Goal: Communication & Community: Answer question/provide support

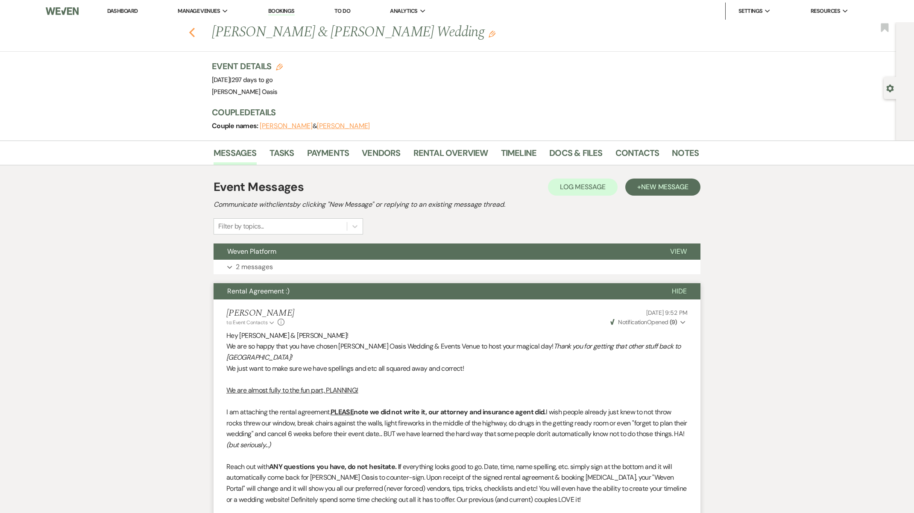
click at [192, 35] on use "button" at bounding box center [192, 32] width 6 height 9
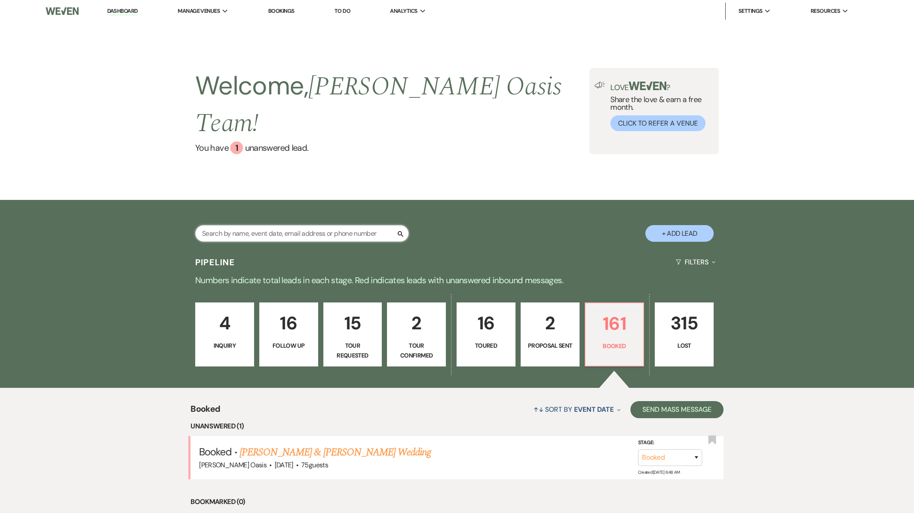
click at [249, 225] on input "text" at bounding box center [302, 233] width 214 height 17
type input "[PERSON_NAME]"
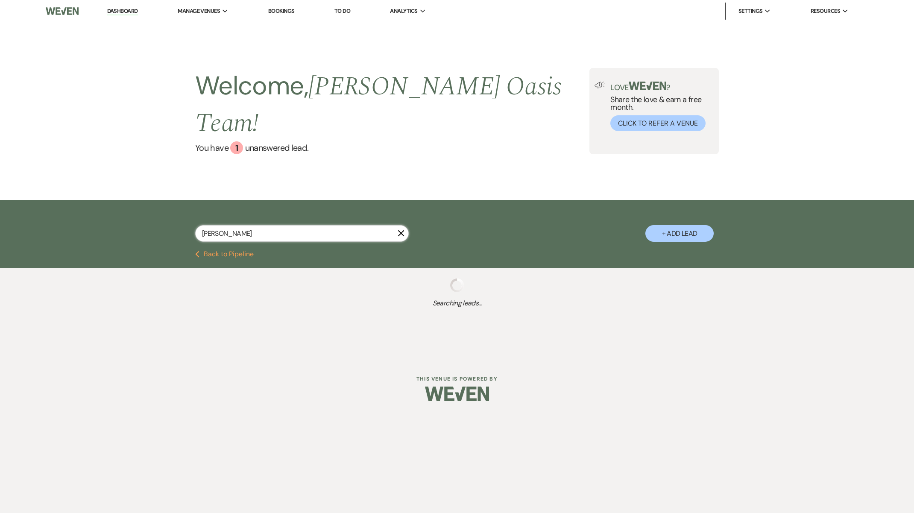
select select "5"
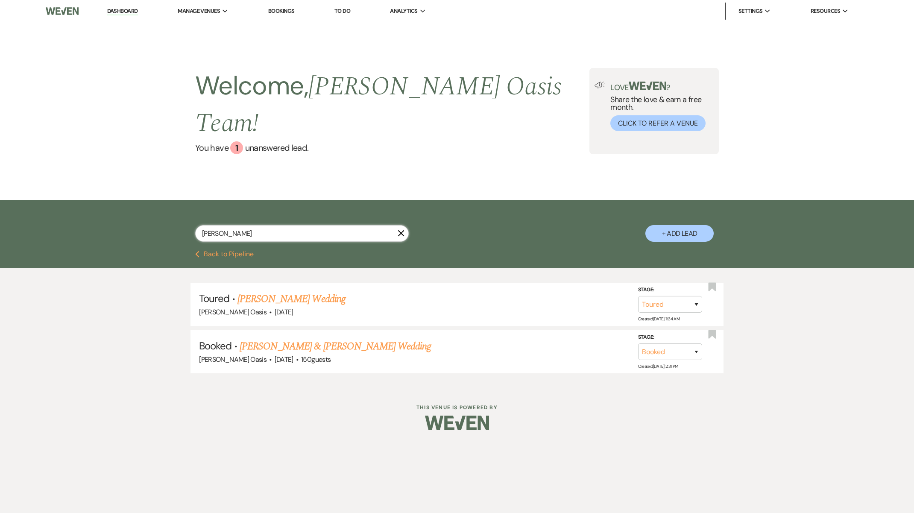
type input "[PERSON_NAME]"
drag, startPoint x: 218, startPoint y: 232, endPoint x: 267, endPoint y: 319, distance: 99.3
click at [267, 339] on link "[PERSON_NAME] & [PERSON_NAME] Wedding" at bounding box center [335, 346] width 191 height 15
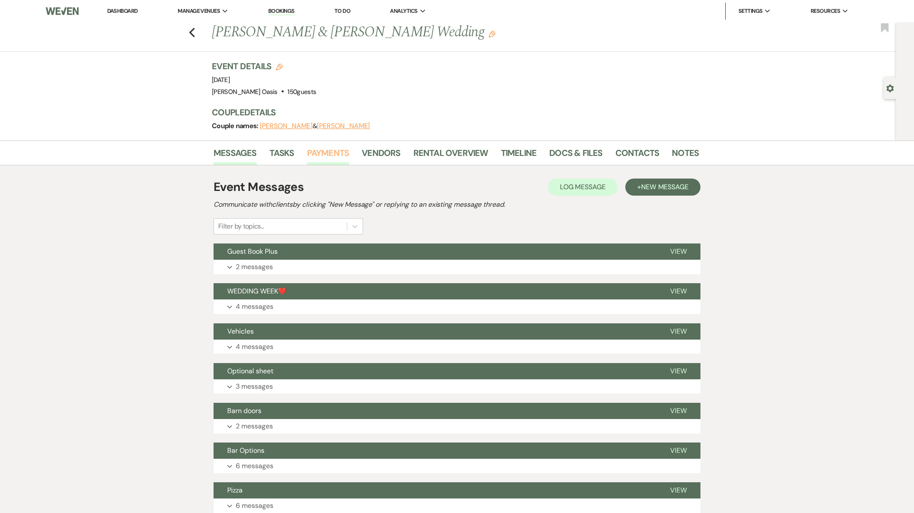
click at [342, 150] on link "Payments" at bounding box center [328, 155] width 42 height 19
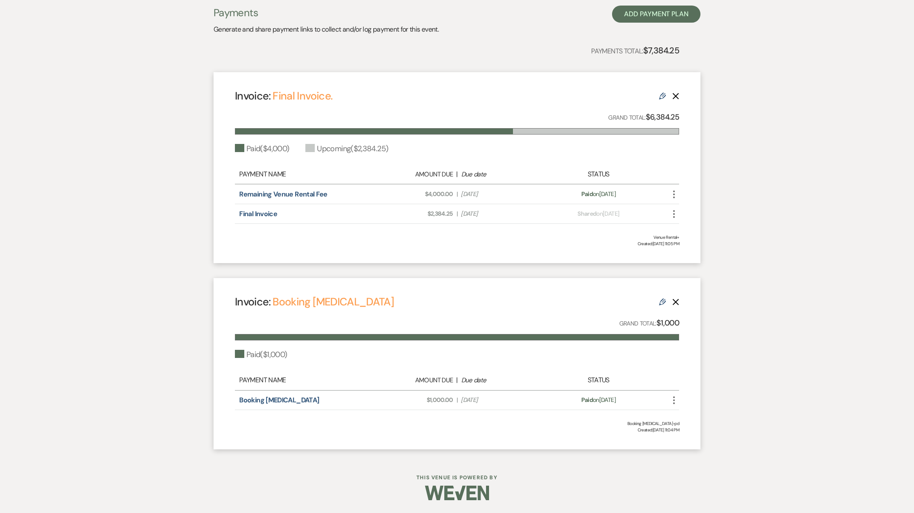
scroll to position [178, 0]
click at [659, 304] on icon "Edit" at bounding box center [662, 302] width 7 height 7
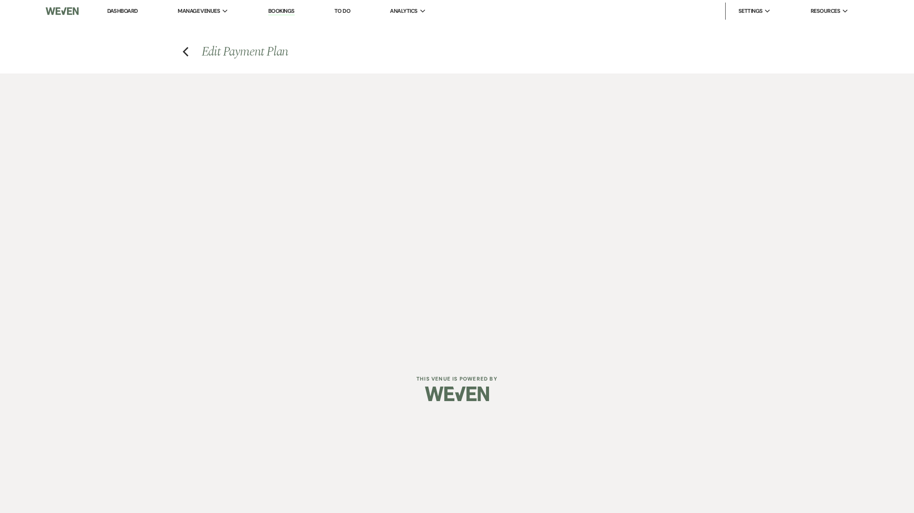
select select "17510"
select select "1"
select select "true"
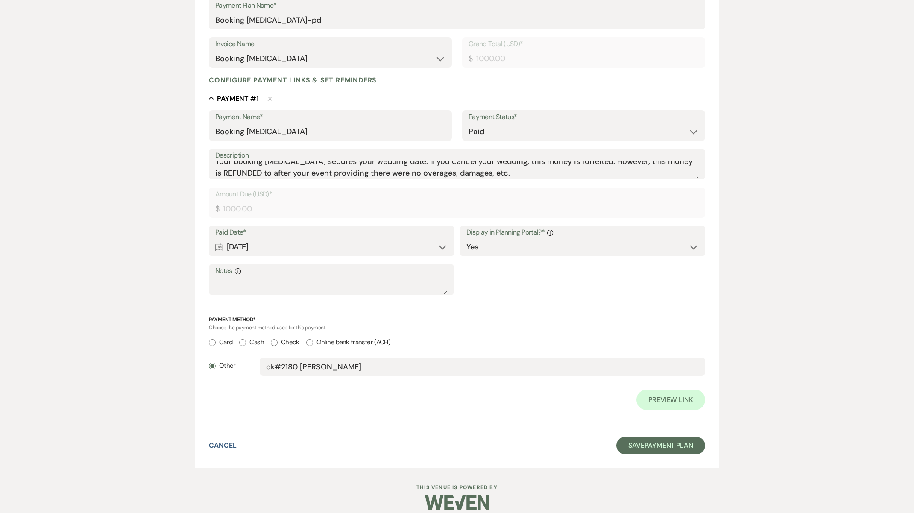
scroll to position [149, 0]
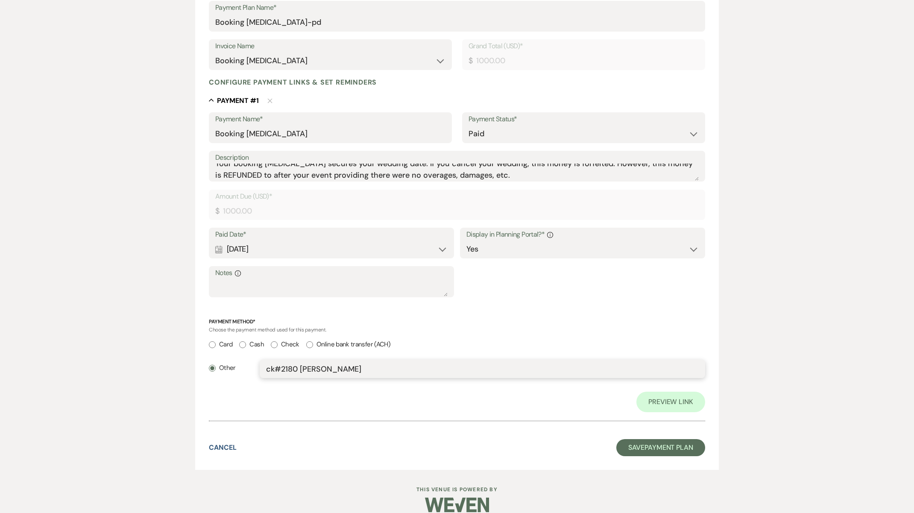
drag, startPoint x: 362, startPoint y: 366, endPoint x: 204, endPoint y: 365, distance: 158.0
click at [204, 365] on form "Edit Payment Plan Create link(s) to collect and/or log payments for this event:…" at bounding box center [457, 202] width 524 height 536
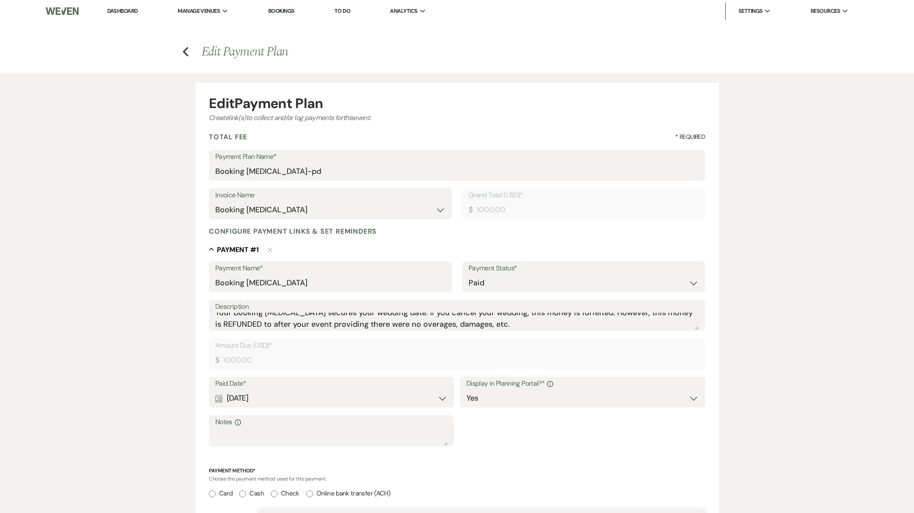
scroll to position [0, 0]
click at [187, 47] on icon "Previous" at bounding box center [185, 51] width 6 height 10
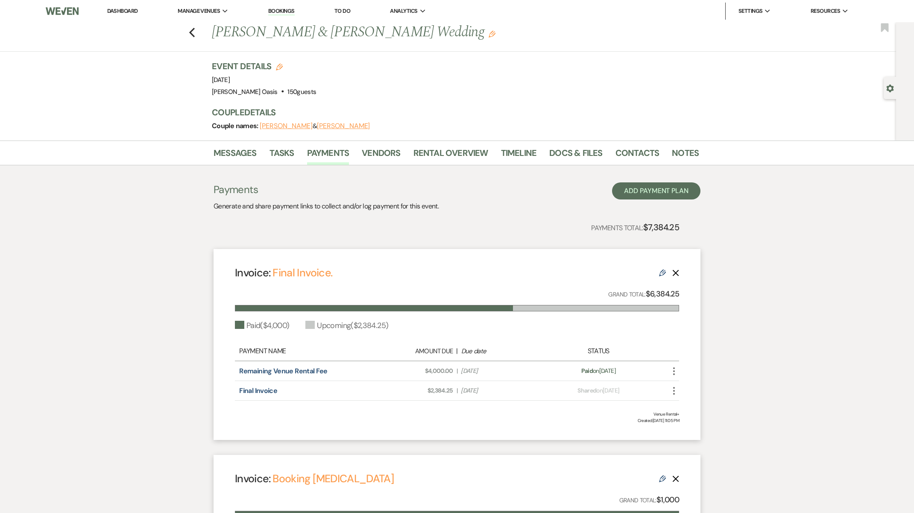
click at [662, 272] on icon "Edit" at bounding box center [662, 272] width 7 height 7
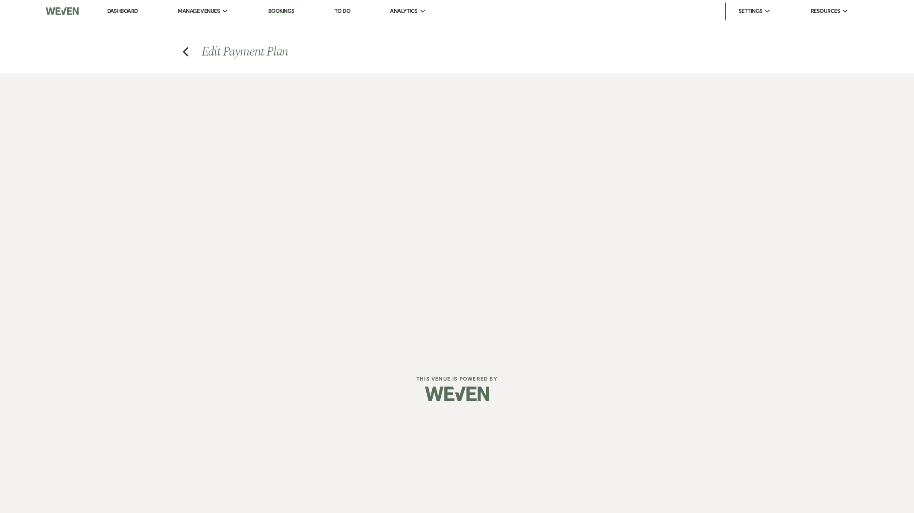
select select "27857"
select select "1"
select select "true"
select select "2"
select select "flat"
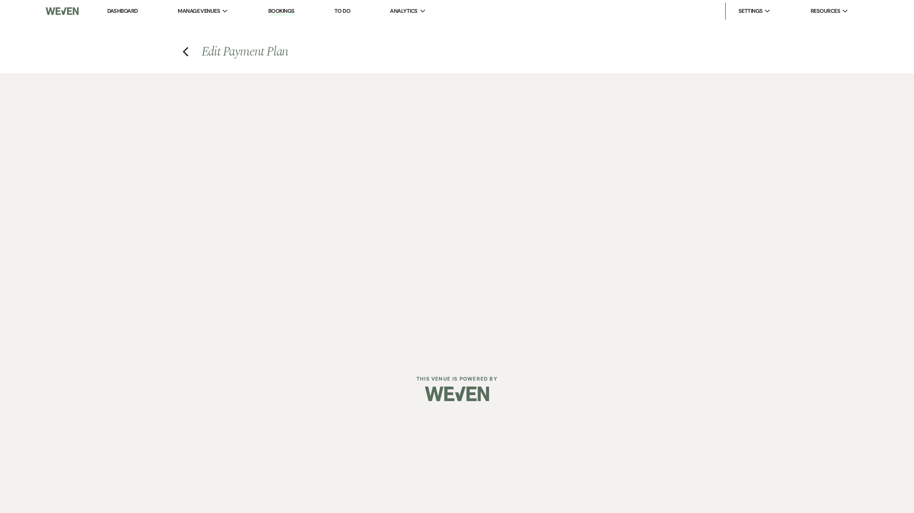
select select "true"
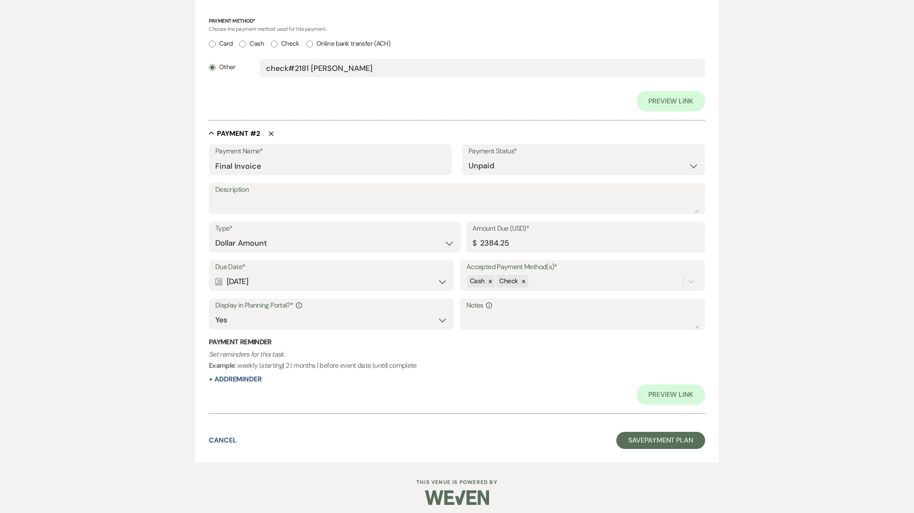
scroll to position [448, 0]
click at [513, 241] on input "2384.25" at bounding box center [585, 243] width 226 height 17
click at [482, 237] on input "2384.25" at bounding box center [585, 243] width 226 height 17
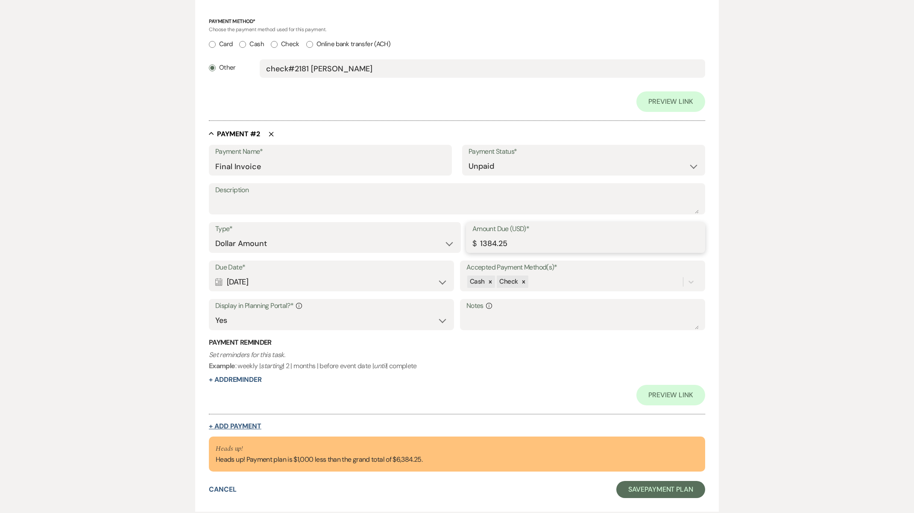
type input "1384.25"
click at [233, 423] on button "+ Add Payment" at bounding box center [235, 426] width 53 height 7
select select "2"
select select "flat"
select select "true"
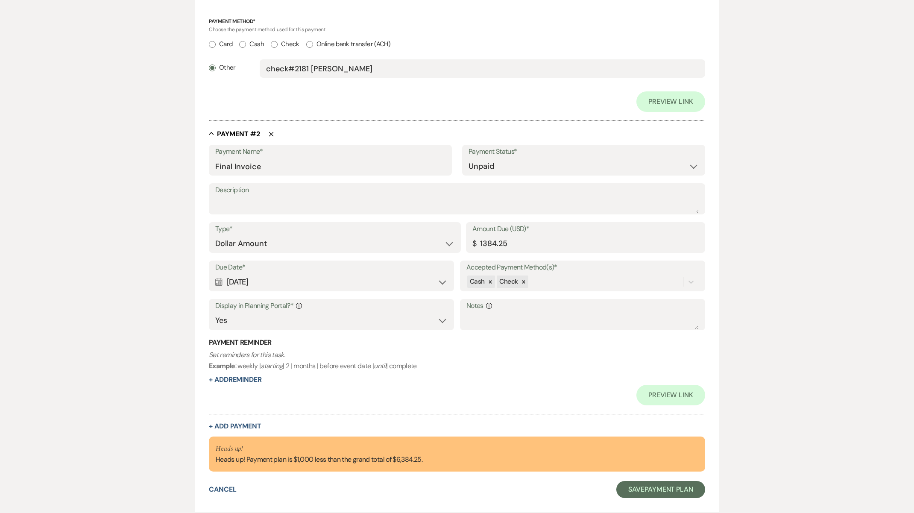
select select "client"
select select "weeks"
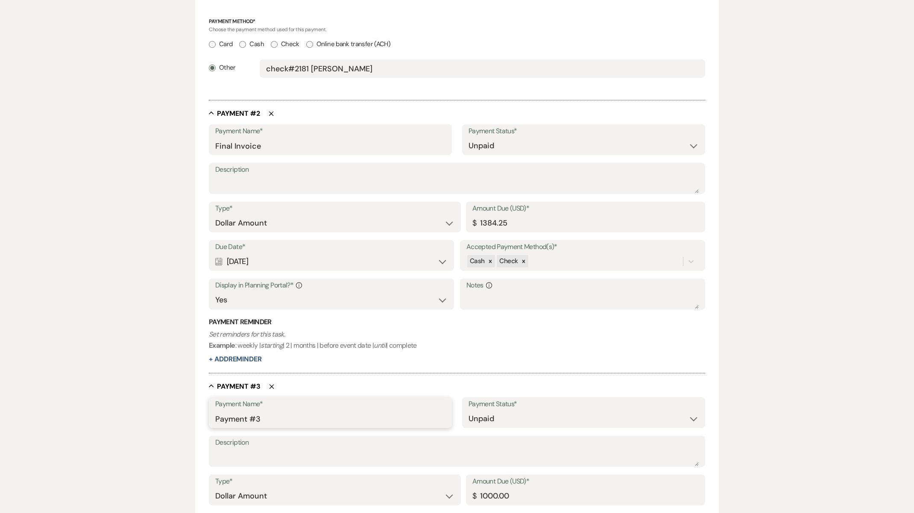
drag, startPoint x: 274, startPoint y: 413, endPoint x: 44, endPoint y: 419, distance: 229.8
click at [44, 419] on div "Edit Payment Plan Create link(s) to collect and/or log payments for this event:…" at bounding box center [457, 178] width 914 height 1104
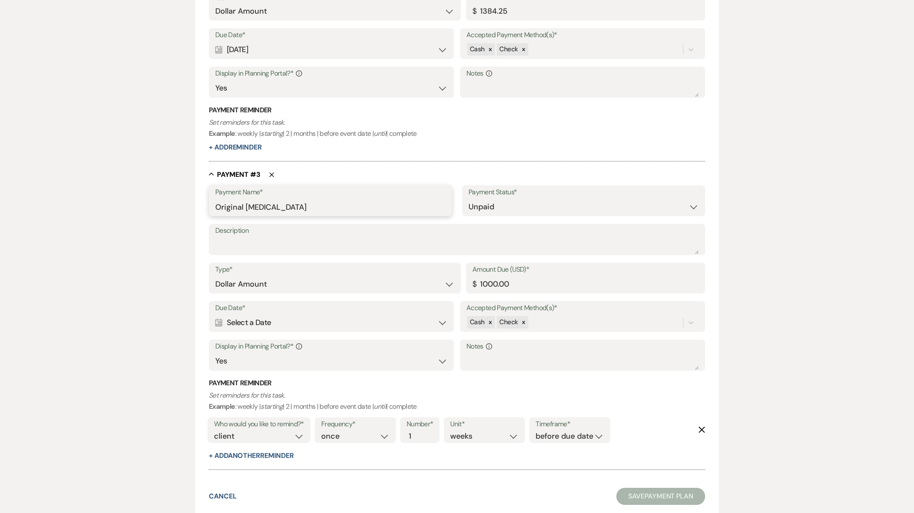
scroll to position [664, 0]
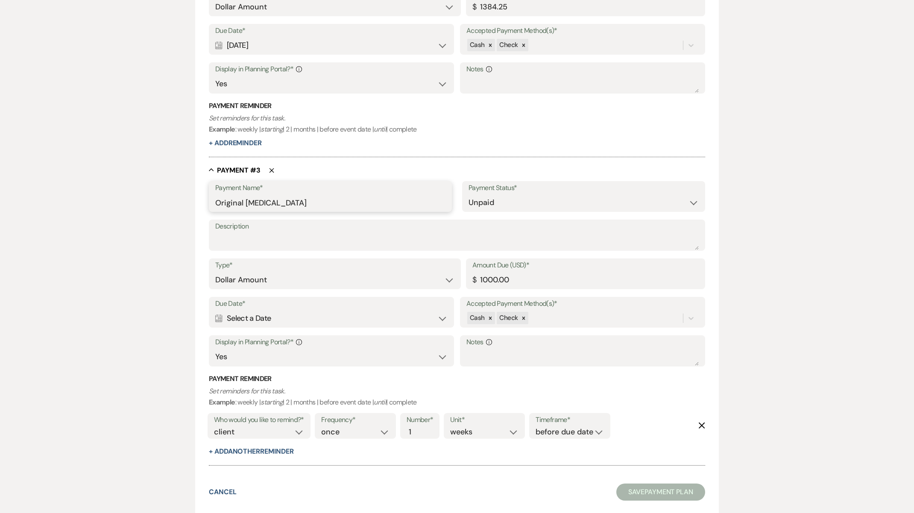
type input "Original [MEDICAL_DATA]"
select select "1"
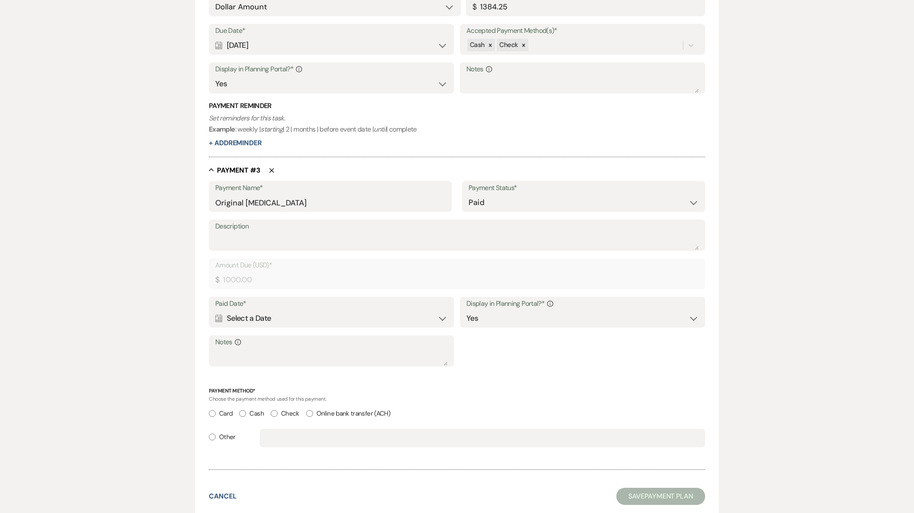
click at [217, 431] on label "Other" at bounding box center [222, 437] width 27 height 12
click at [216, 433] on input "Other" at bounding box center [212, 436] width 7 height 7
radio input "true"
click at [277, 432] on input "text" at bounding box center [482, 438] width 433 height 17
paste input "ck#2180 [PERSON_NAME]"
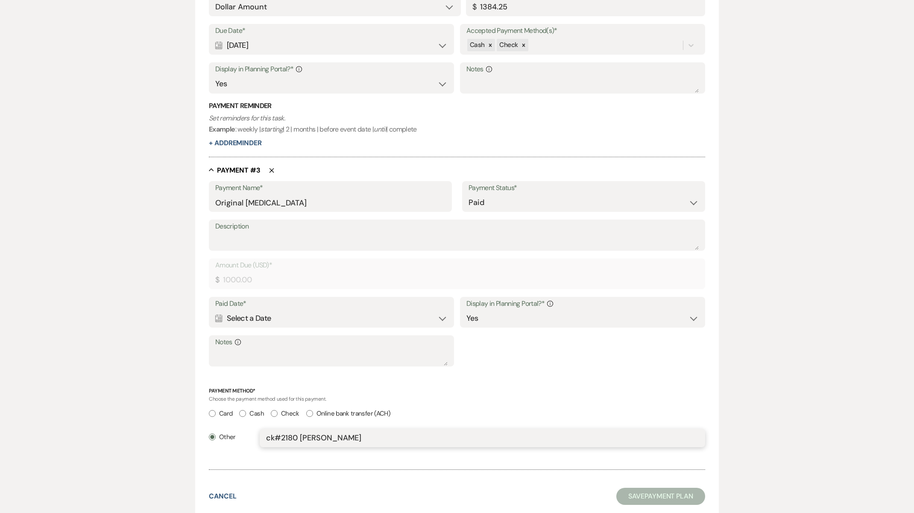
type input "ck#2180 [PERSON_NAME]"
click at [257, 313] on div "Calendar Select a Date Expand" at bounding box center [331, 318] width 232 height 17
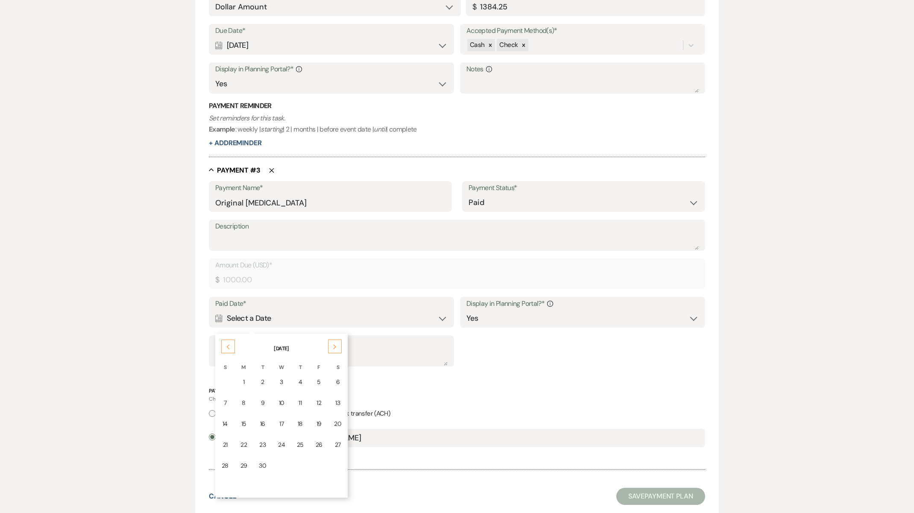
click at [232, 343] on div "Previous" at bounding box center [228, 347] width 14 height 14
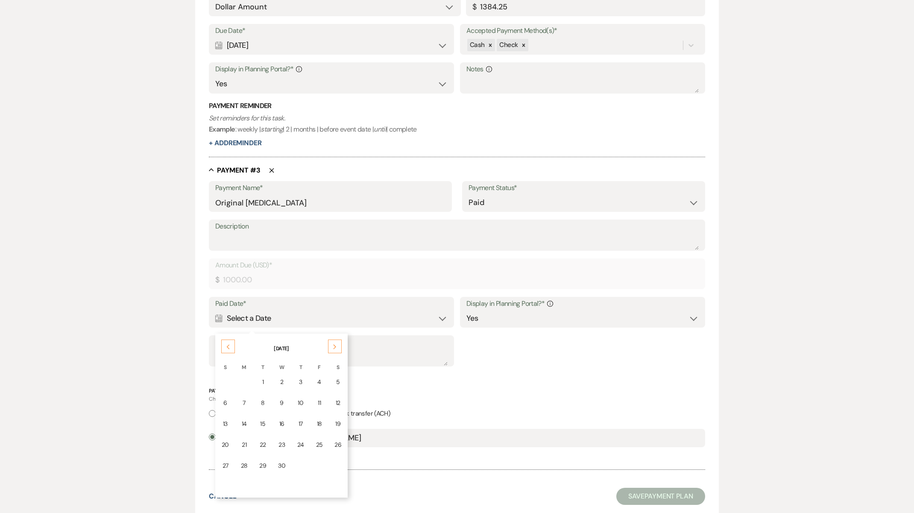
click at [232, 343] on div "Previous" at bounding box center [228, 347] width 14 height 14
click at [337, 344] on div "Next" at bounding box center [335, 347] width 14 height 14
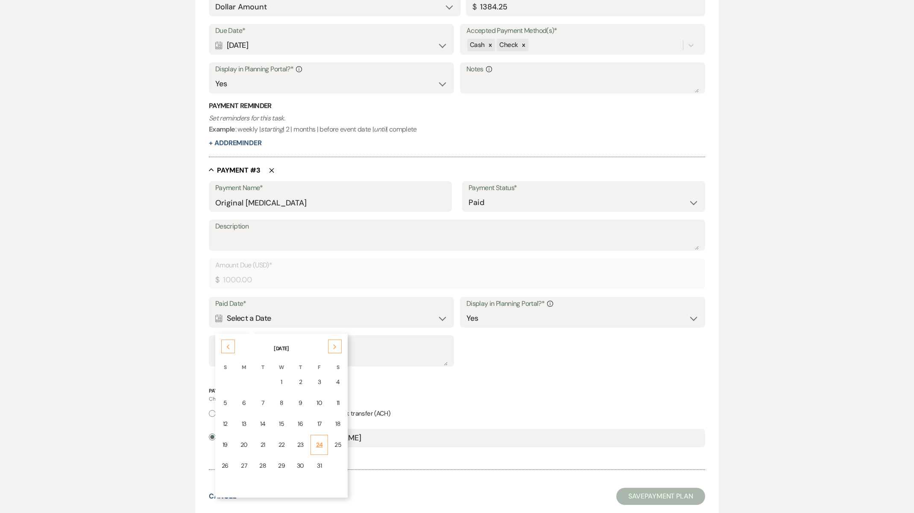
click at [319, 440] on div "24" at bounding box center [319, 444] width 7 height 9
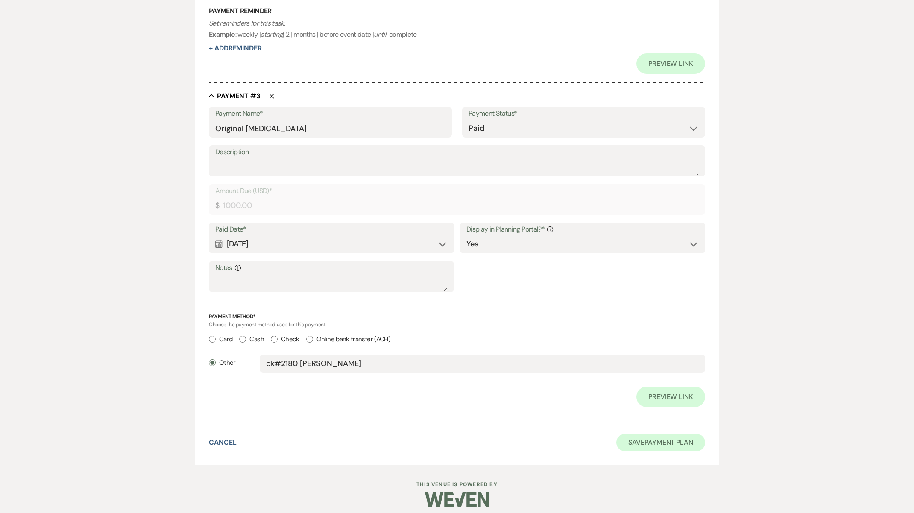
scroll to position [778, 0]
click at [647, 435] on button "Save Payment Plan" at bounding box center [660, 443] width 89 height 17
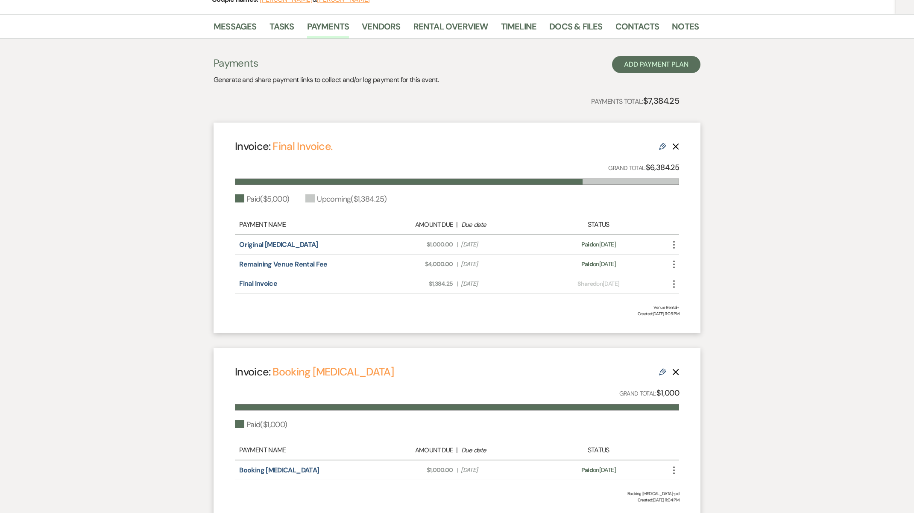
scroll to position [128, 0]
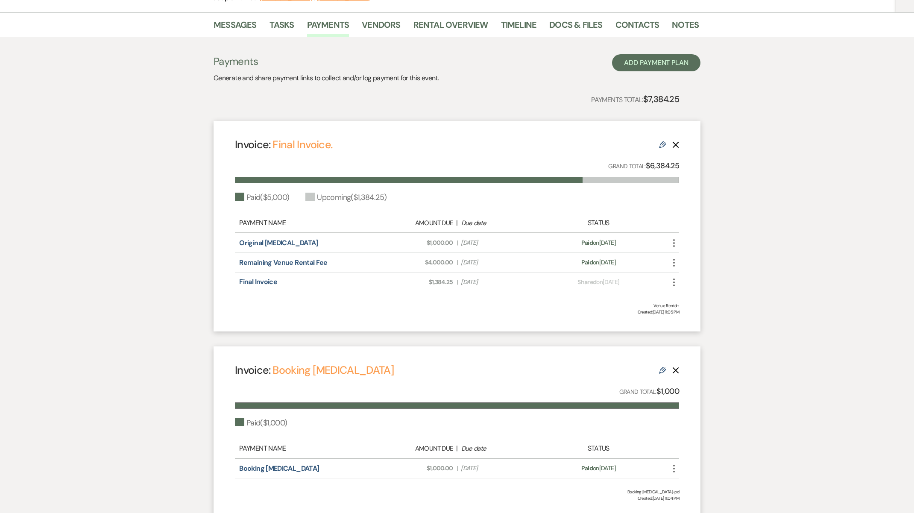
click at [677, 371] on icon "Delete" at bounding box center [675, 370] width 7 height 7
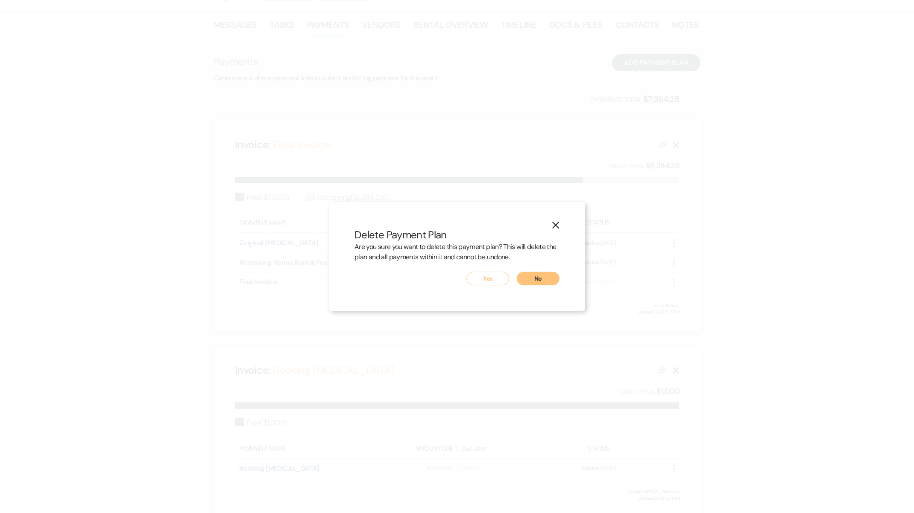
click at [501, 281] on button "Yes" at bounding box center [487, 279] width 43 height 14
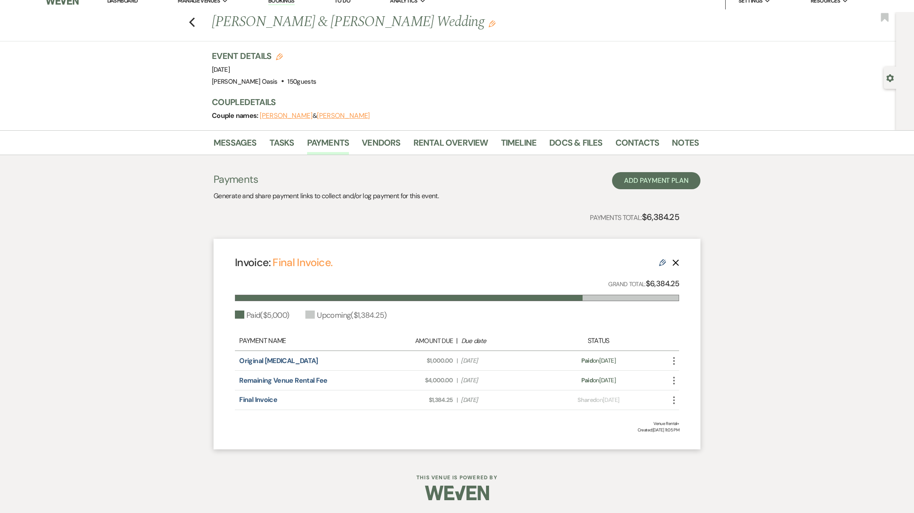
scroll to position [11, 0]
click at [243, 143] on link "Messages" at bounding box center [235, 145] width 43 height 19
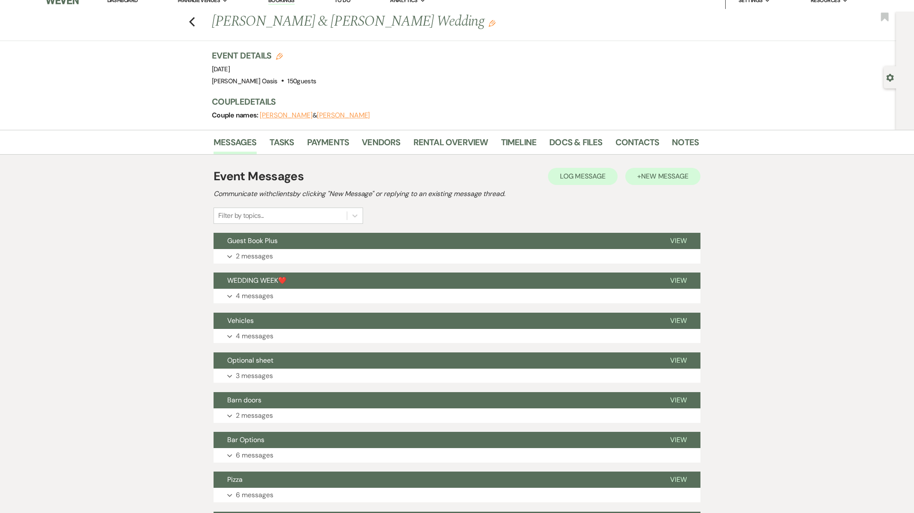
click at [684, 175] on span "New Message" at bounding box center [664, 176] width 47 height 9
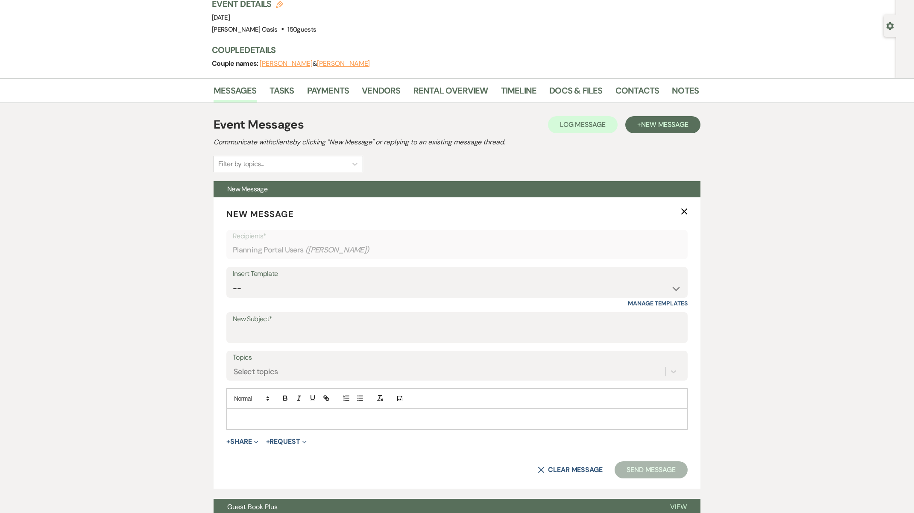
scroll to position [64, 0]
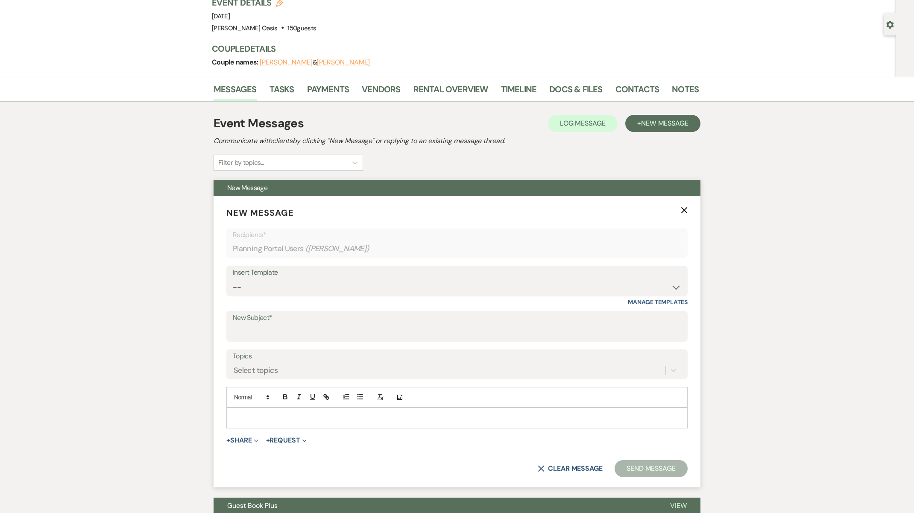
click at [383, 422] on div at bounding box center [457, 418] width 460 height 20
paste div
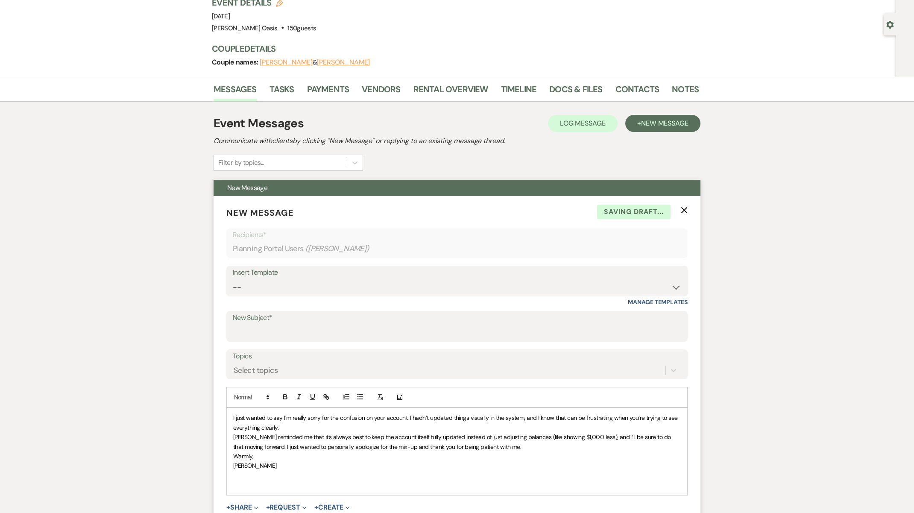
click at [231, 414] on div "I just wanted to say I’m really sorry for the confusion on your account. I hadn…" at bounding box center [457, 451] width 460 height 87
click at [641, 93] on link "Contacts" at bounding box center [637, 91] width 44 height 19
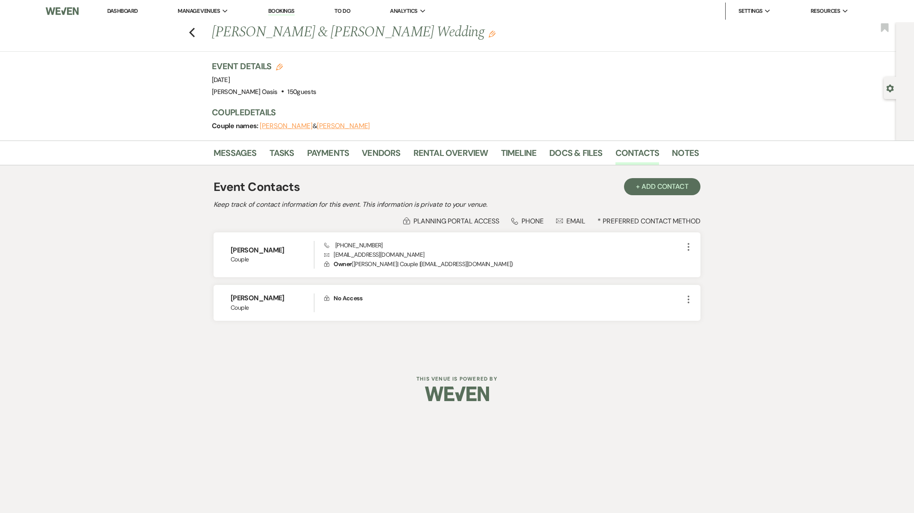
click at [190, 38] on div "Previous [PERSON_NAME] & [PERSON_NAME] Wedding Edit Bookmark" at bounding box center [446, 36] width 900 height 29
click at [190, 33] on icon "Previous" at bounding box center [192, 32] width 6 height 10
select select "5"
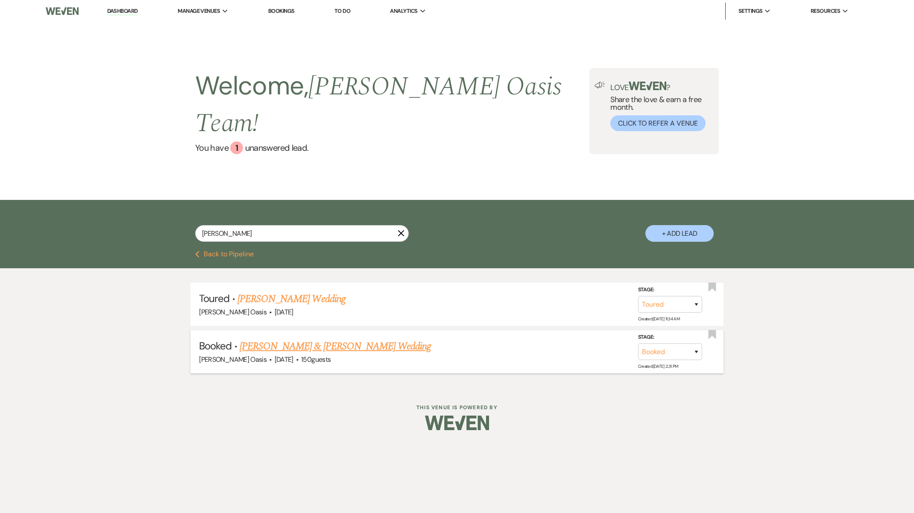
click at [265, 339] on link "[PERSON_NAME] & [PERSON_NAME] Wedding" at bounding box center [335, 346] width 191 height 15
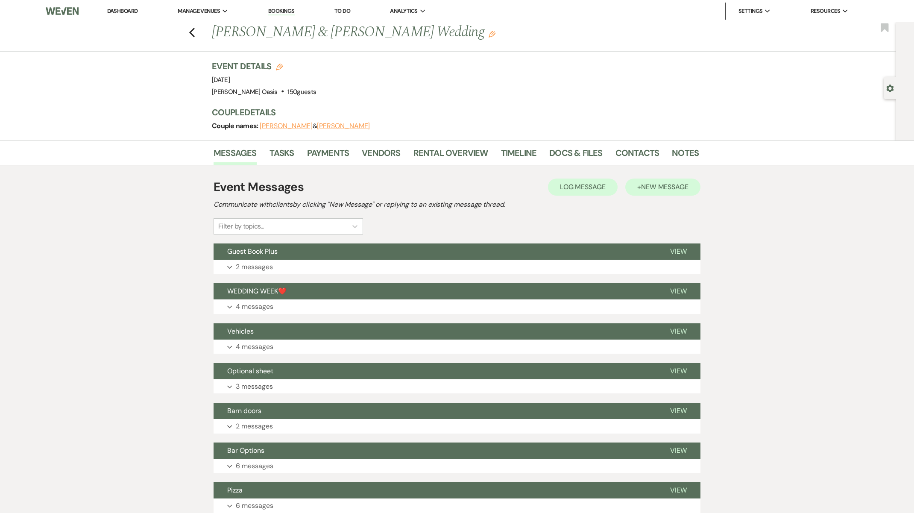
click at [675, 189] on span "New Message" at bounding box center [664, 186] width 47 height 9
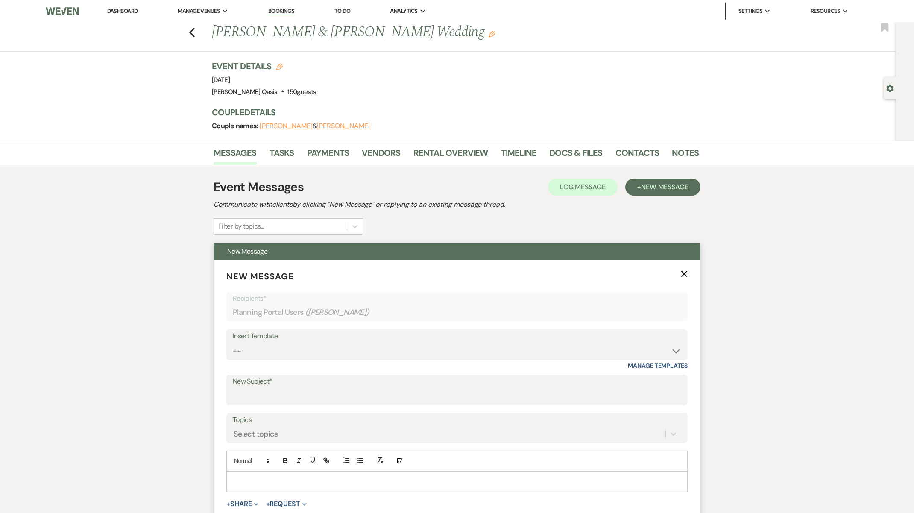
click at [522, 478] on p at bounding box center [457, 481] width 448 height 9
paste div
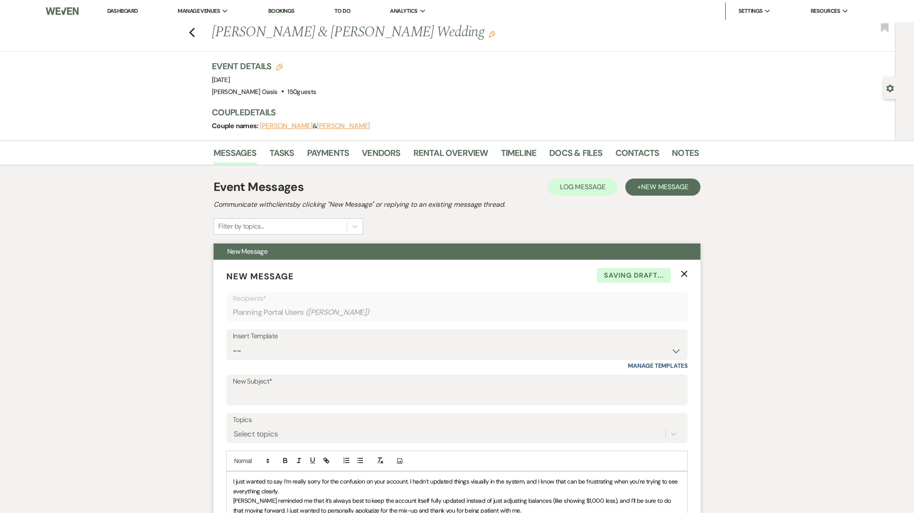
click at [233, 480] on span "I just wanted to say I’m really sorry for the confusion on your account. I hadn…" at bounding box center [456, 485] width 446 height 17
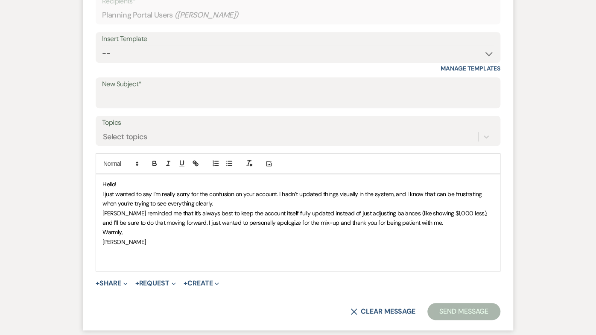
scroll to position [299, 0]
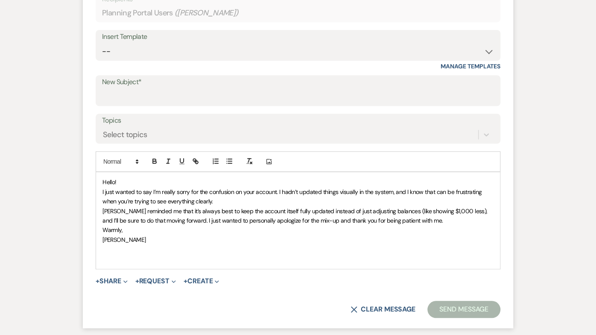
click at [127, 193] on p "﻿ I just wanted to say I’m really sorry for the confusion on your account. I ha…" at bounding box center [298, 196] width 391 height 19
drag, startPoint x: 118, startPoint y: 207, endPoint x: 92, endPoint y: 207, distance: 26.5
click at [103, 207] on span "[PERSON_NAME] reminded me that it’s always best to keep the account itself full…" at bounding box center [296, 215] width 387 height 17
drag, startPoint x: 164, startPoint y: 206, endPoint x: 129, endPoint y: 205, distance: 34.6
click at [129, 207] on span "[PERSON_NAME] chatted with me that it’s always best to keep the account itself …" at bounding box center [293, 215] width 380 height 17
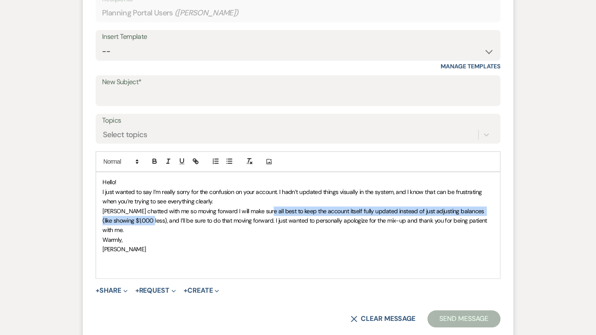
drag, startPoint x: 495, startPoint y: 208, endPoint x: 231, endPoint y: 205, distance: 263.5
click at [231, 207] on span "[PERSON_NAME] chatted with me so moving forward I will make sure all best to ke…" at bounding box center [296, 220] width 386 height 27
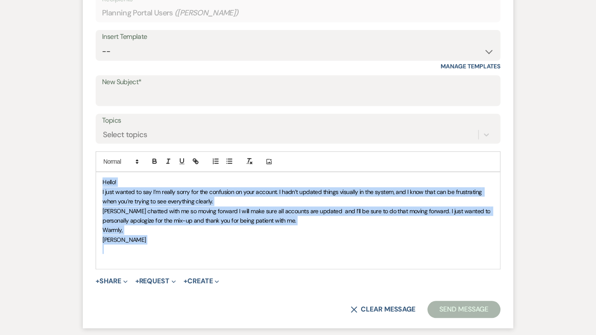
drag, startPoint x: 77, startPoint y: 246, endPoint x: 68, endPoint y: 154, distance: 93.1
click at [96, 154] on div "Add Photo Hello! I just wanted to say I’m really sorry for the confusion on you…" at bounding box center [298, 210] width 405 height 118
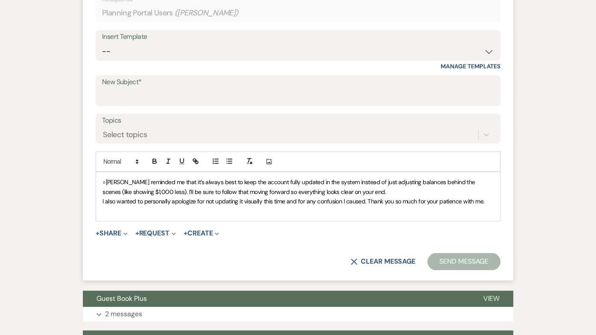
click at [103, 179] on span "[PERSON_NAME] reminded me that it’s always best to keep the account fully updat…" at bounding box center [290, 186] width 374 height 17
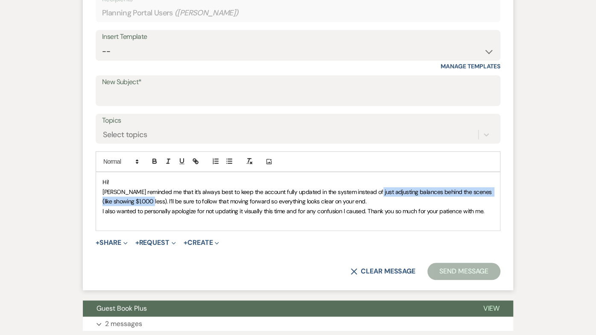
drag, startPoint x: 501, startPoint y: 187, endPoint x: 340, endPoint y: 188, distance: 161.9
click at [340, 188] on span "﻿ [PERSON_NAME] reminded me that it’s always best to keep the account fully upd…" at bounding box center [298, 196] width 391 height 17
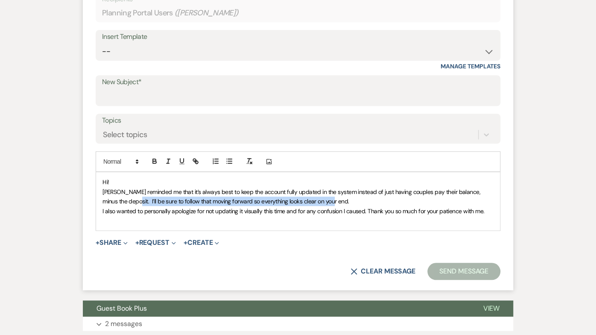
drag, startPoint x: 475, startPoint y: 185, endPoint x: 477, endPoint y: 201, distance: 16.3
click at [477, 201] on p "[PERSON_NAME] reminded me that it’s always best to keep the account fully updat…" at bounding box center [298, 196] width 391 height 19
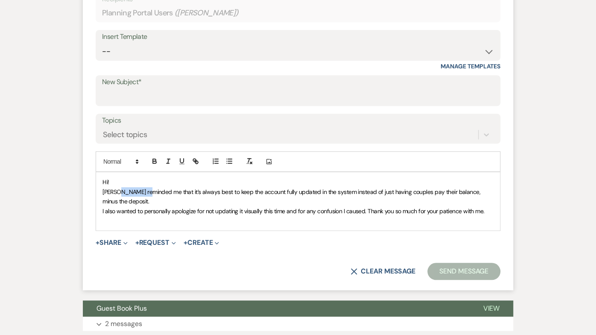
drag, startPoint x: 117, startPoint y: 187, endPoint x: 91, endPoint y: 187, distance: 26.1
click at [103, 188] on span "[PERSON_NAME] reminded me that it’s always best to keep the account fully updat…" at bounding box center [292, 196] width 379 height 17
drag, startPoint x: 143, startPoint y: 206, endPoint x: 57, endPoint y: 207, distance: 85.4
click at [83, 207] on form "New Message X Draft Recipients* Planning Portal Users ( [PERSON_NAME] ) Insert …" at bounding box center [298, 124] width 431 height 329
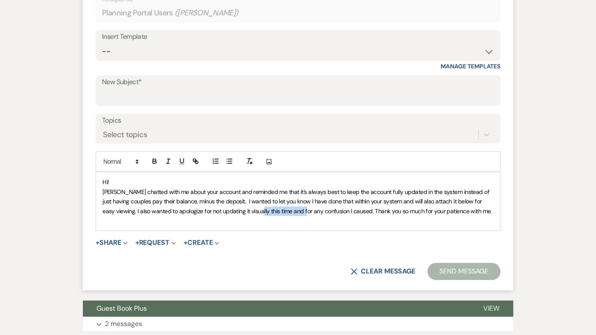
drag, startPoint x: 150, startPoint y: 206, endPoint x: 103, endPoint y: 206, distance: 47.8
click at [103, 206] on span "[PERSON_NAME] chatted with me about your account and reminded me that it’s alwa…" at bounding box center [298, 201] width 390 height 27
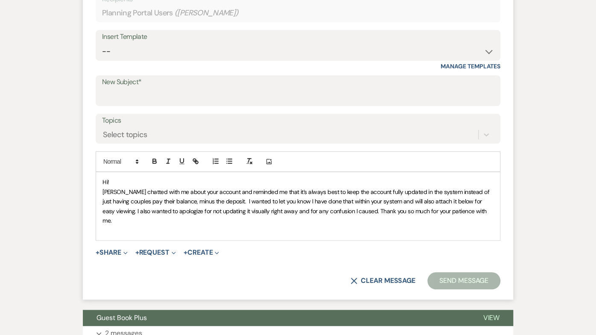
click at [205, 205] on span "[PERSON_NAME] chatted with me about your account and reminded me that it’s alwa…" at bounding box center [297, 206] width 388 height 36
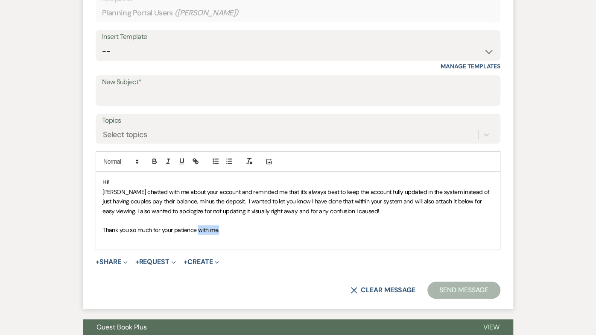
drag, startPoint x: 199, startPoint y: 227, endPoint x: 171, endPoint y: 225, distance: 27.9
click at [171, 225] on p "﻿ Thank you so much for your patience with me." at bounding box center [298, 229] width 391 height 9
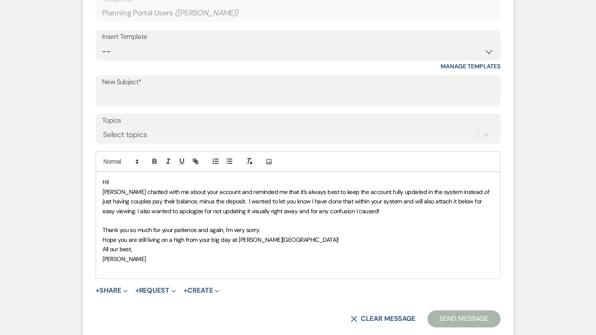
click at [330, 196] on span "[PERSON_NAME] chatted with me about your account and reminded me that it’s alwa…" at bounding box center [297, 201] width 388 height 27
click at [237, 225] on p "Thank you so much for your patience and again, I'm very sorry." at bounding box center [298, 229] width 391 height 9
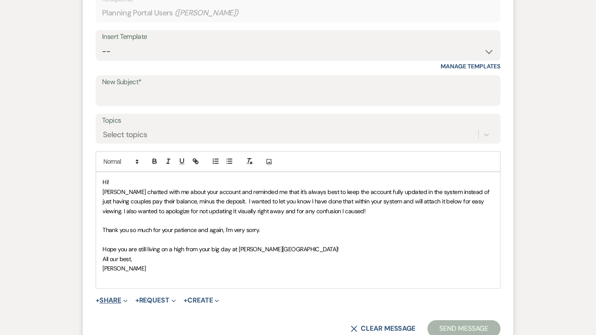
click at [96, 297] on button "+ Share Expand" at bounding box center [112, 300] width 32 height 7
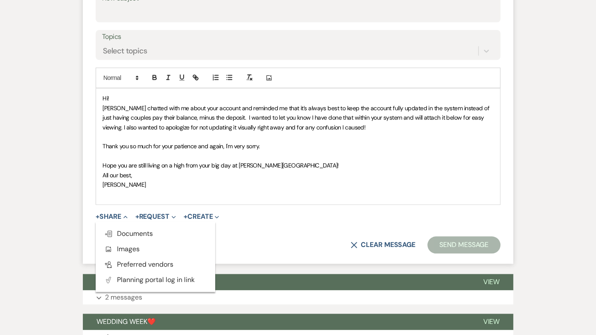
scroll to position [390, 0]
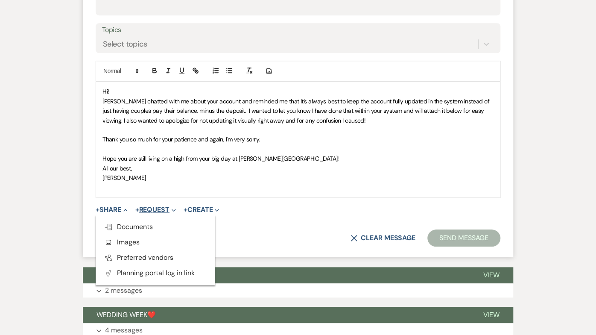
click at [135, 206] on button "+ Request Expand" at bounding box center [155, 209] width 41 height 7
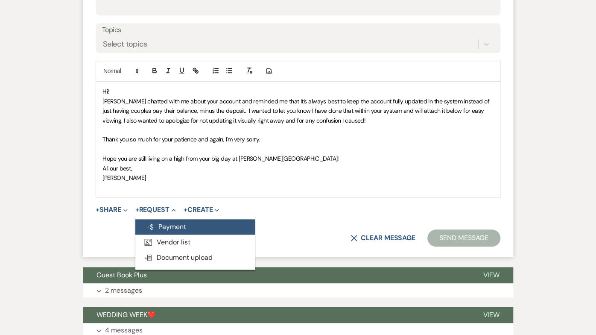
click at [146, 223] on icon "Generate Payment" at bounding box center [150, 226] width 9 height 7
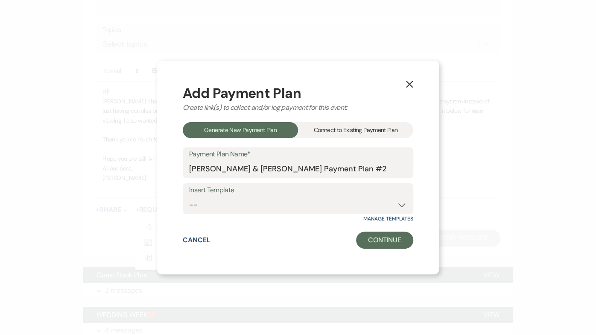
click at [350, 132] on div "Connect to Existing Payment Plan" at bounding box center [355, 130] width 115 height 16
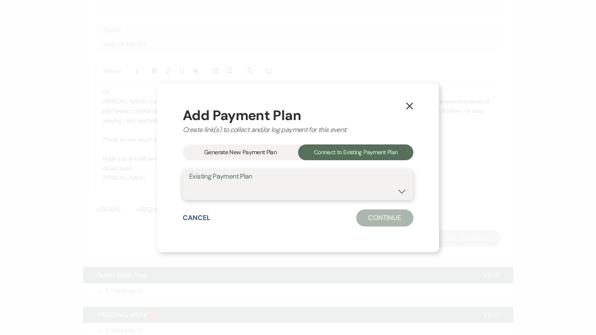
select select "18348"
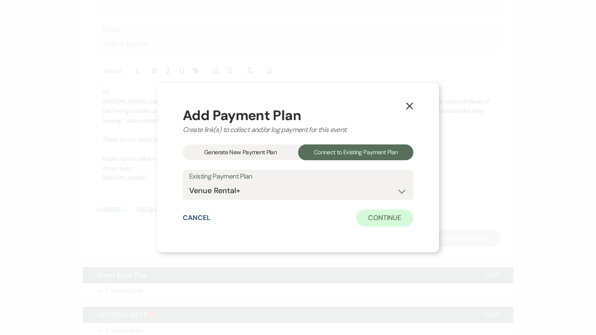
click at [376, 220] on button "Continue" at bounding box center [384, 217] width 57 height 17
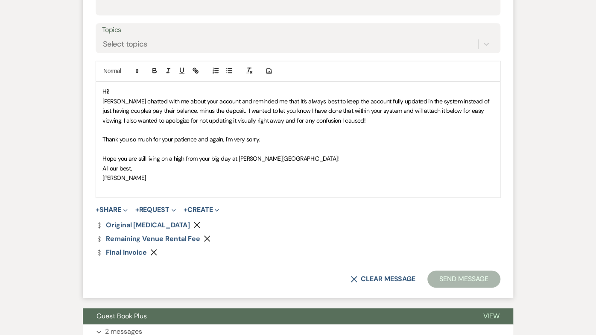
click at [193, 221] on icon "Remove" at bounding box center [196, 224] width 7 height 7
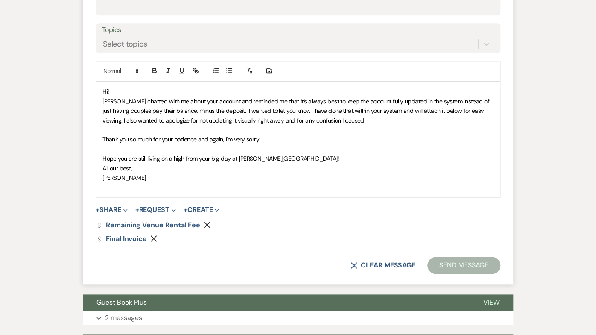
click at [204, 222] on use "button" at bounding box center [207, 225] width 6 height 6
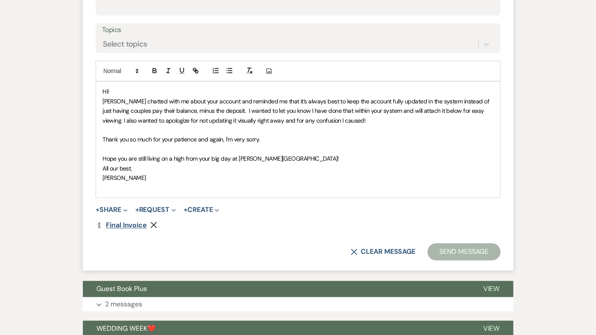
click at [96, 222] on link "Dollar Payment Final Invoice" at bounding box center [121, 225] width 51 height 7
click at [152, 221] on icon "Remove" at bounding box center [153, 224] width 7 height 7
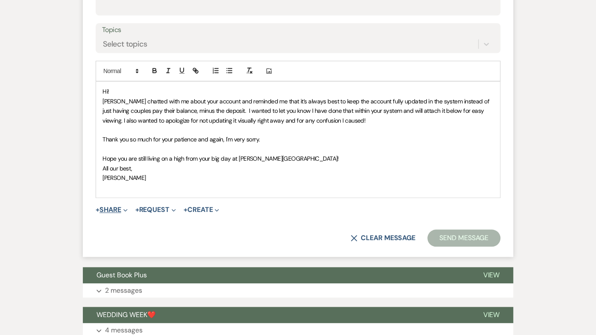
click at [121, 206] on button "+ Share Expand" at bounding box center [112, 209] width 32 height 7
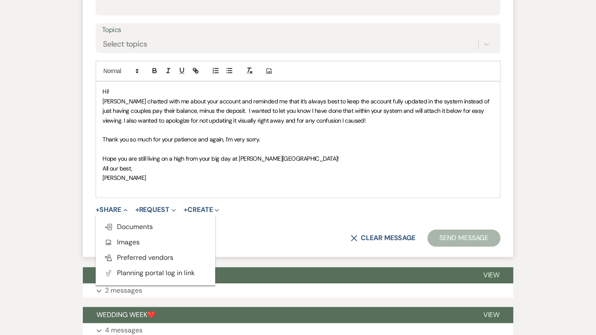
click at [247, 214] on form "New Message X Saving draft... Recipients* Planning Portal Users ( [PERSON_NAME]…" at bounding box center [298, 63] width 431 height 387
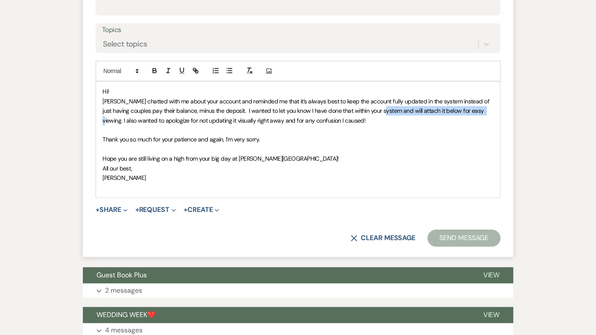
drag, startPoint x: 473, startPoint y: 107, endPoint x: 375, endPoint y: 108, distance: 98.2
click at [375, 108] on span "[PERSON_NAME] chatted with me about your account and reminded me that it’s alwa…" at bounding box center [297, 110] width 388 height 27
click at [447, 164] on p "All our best," at bounding box center [298, 168] width 391 height 9
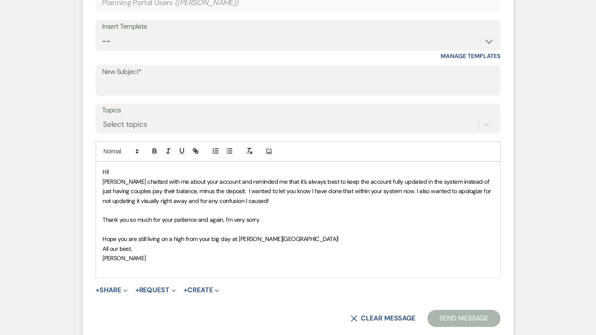
scroll to position [281, 0]
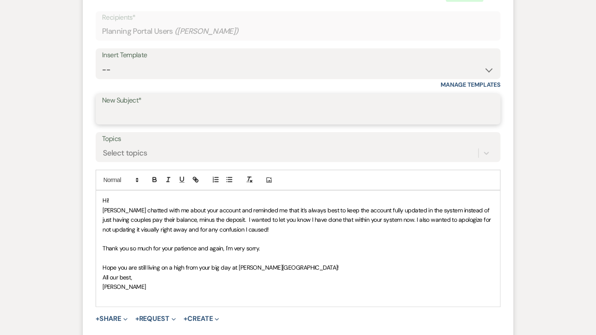
click at [142, 107] on input "New Subject*" at bounding box center [298, 115] width 392 height 17
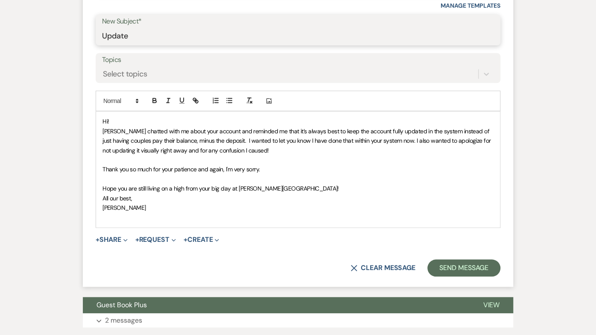
scroll to position [361, 0]
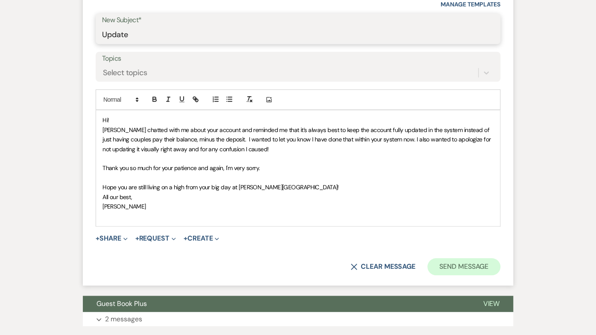
type input "Update"
click at [466, 258] on button "Send Message" at bounding box center [464, 266] width 73 height 17
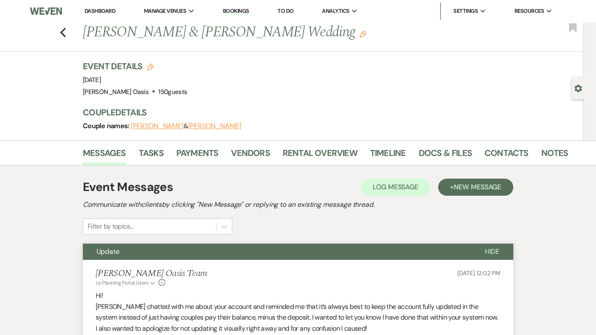
scroll to position [0, 0]
click at [104, 8] on link "Dashboard" at bounding box center [100, 10] width 31 height 7
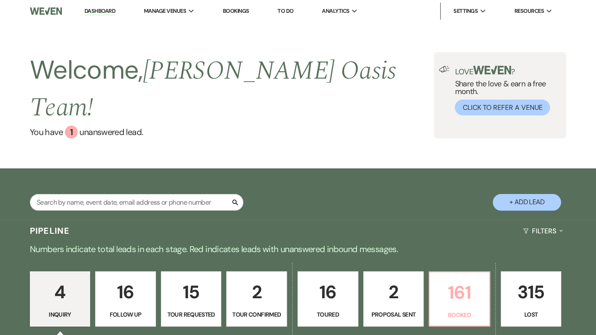
click at [469, 278] on p "161" at bounding box center [460, 292] width 50 height 29
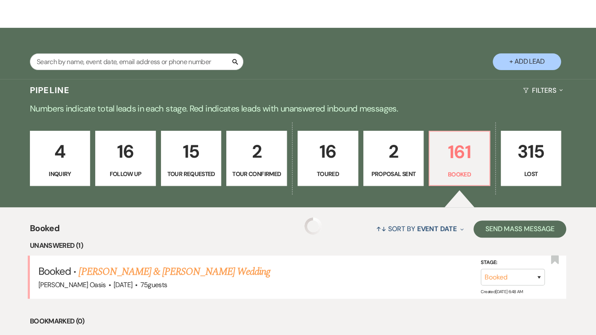
scroll to position [158, 0]
